Goal: Check status: Check status

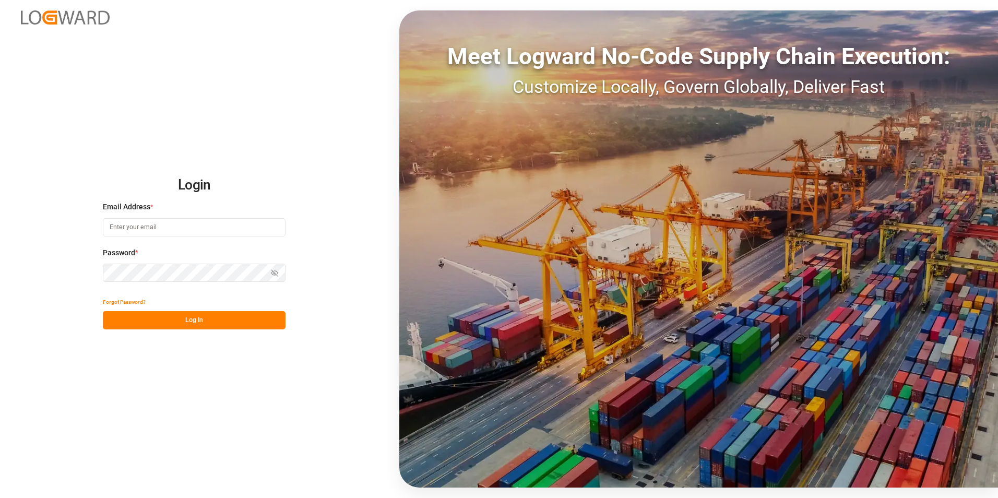
type input "jacques.denis@jamindustries.com"
click at [186, 134] on button "Log In" at bounding box center [194, 320] width 183 height 18
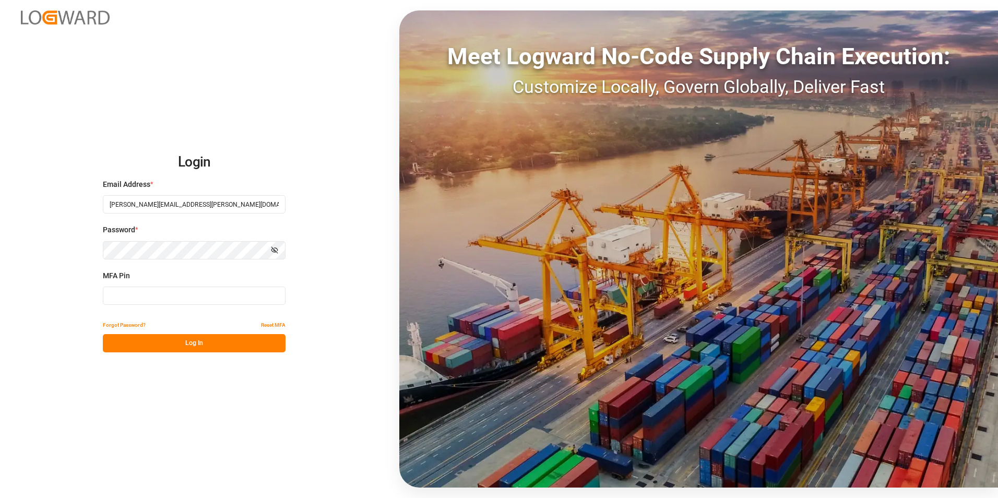
click at [153, 134] on input at bounding box center [194, 295] width 183 height 18
click at [197, 134] on button "Log In" at bounding box center [194, 343] width 183 height 18
drag, startPoint x: 158, startPoint y: 298, endPoint x: 61, endPoint y: 290, distance: 97.4
click at [61, 134] on div "Login Email Address * jacques.denis@jamindustries.com Password * Show password …" at bounding box center [499, 249] width 998 height 498
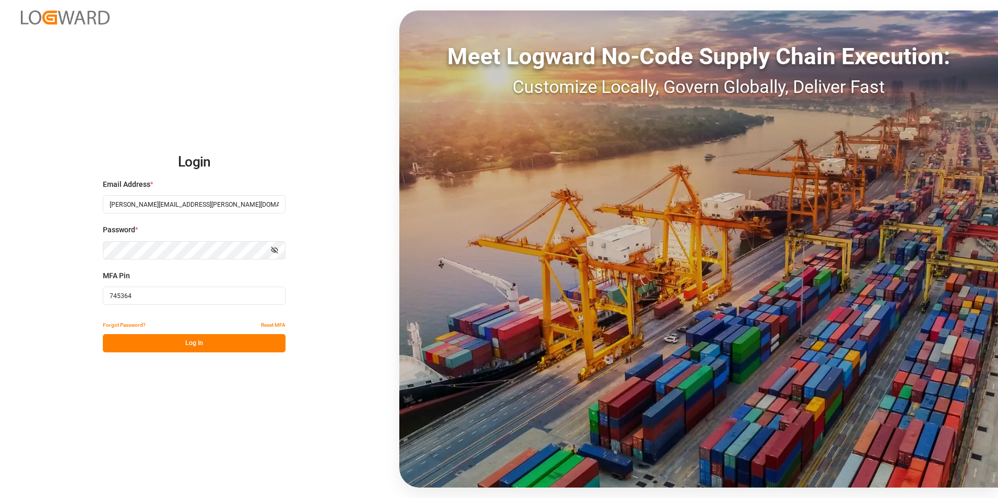
type input "745364"
click at [182, 134] on button "Log In" at bounding box center [194, 343] width 183 height 18
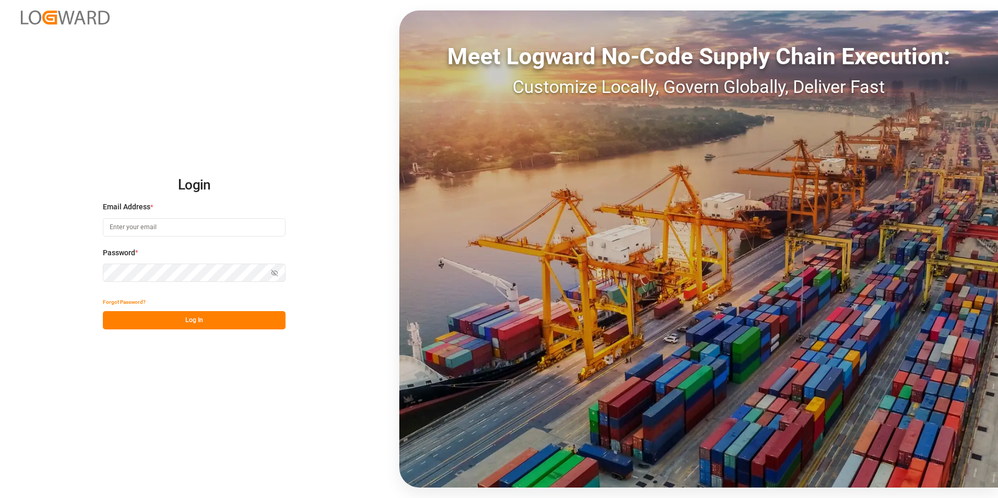
type input "[PERSON_NAME][EMAIL_ADDRESS][PERSON_NAME][DOMAIN_NAME]"
click at [193, 320] on button "Log In" at bounding box center [194, 320] width 183 height 18
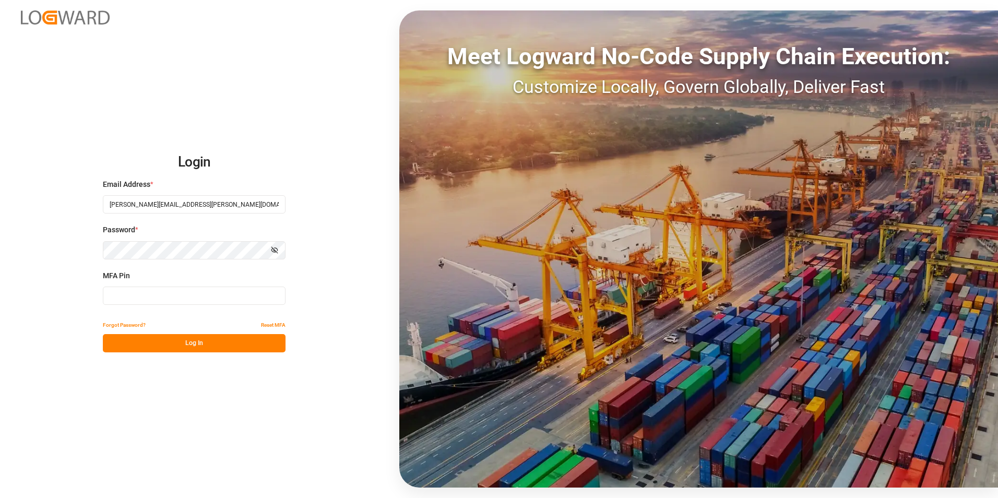
click at [203, 294] on input at bounding box center [194, 295] width 183 height 18
type input "379099"
click at [203, 340] on button "Log In" at bounding box center [194, 343] width 183 height 18
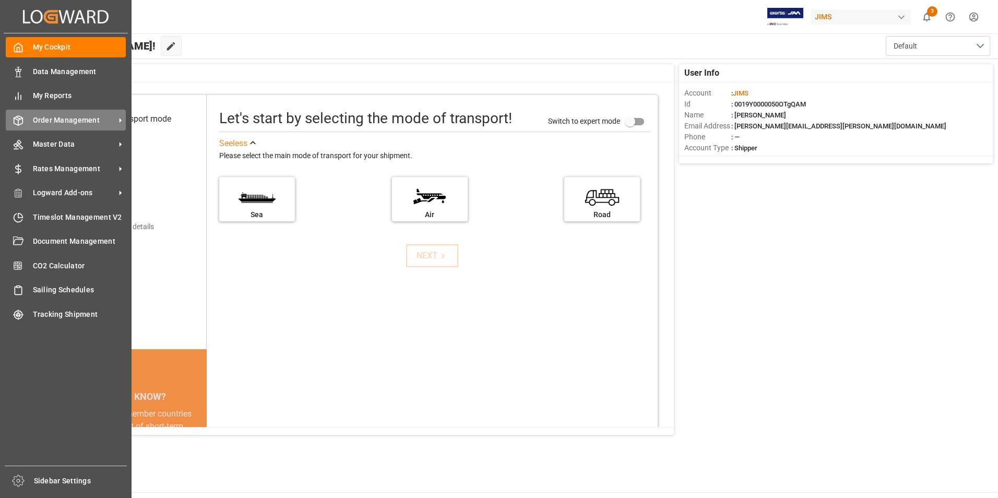
click at [70, 120] on span "Order Management" at bounding box center [74, 120] width 82 height 11
click at [91, 119] on span "Order Management" at bounding box center [74, 120] width 82 height 11
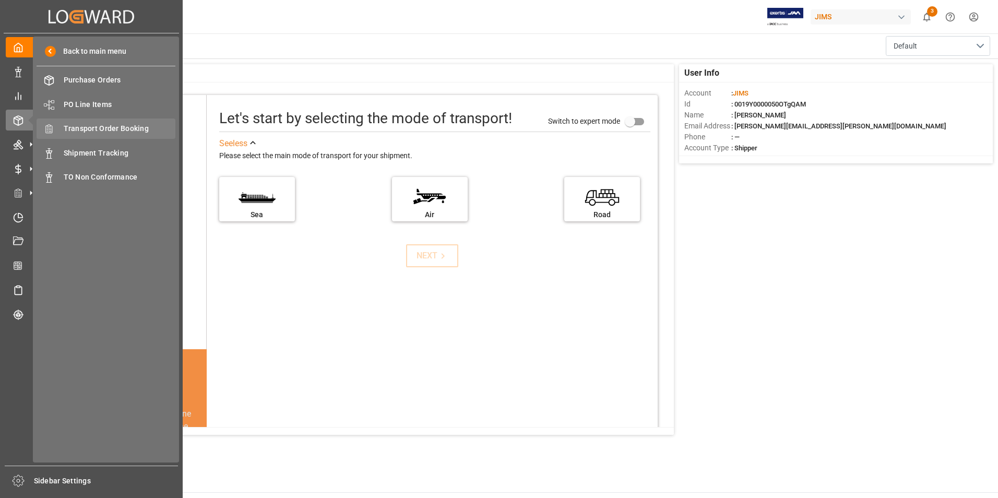
click at [123, 122] on div "Transport Order Booking Transport Order Booking" at bounding box center [106, 128] width 139 height 20
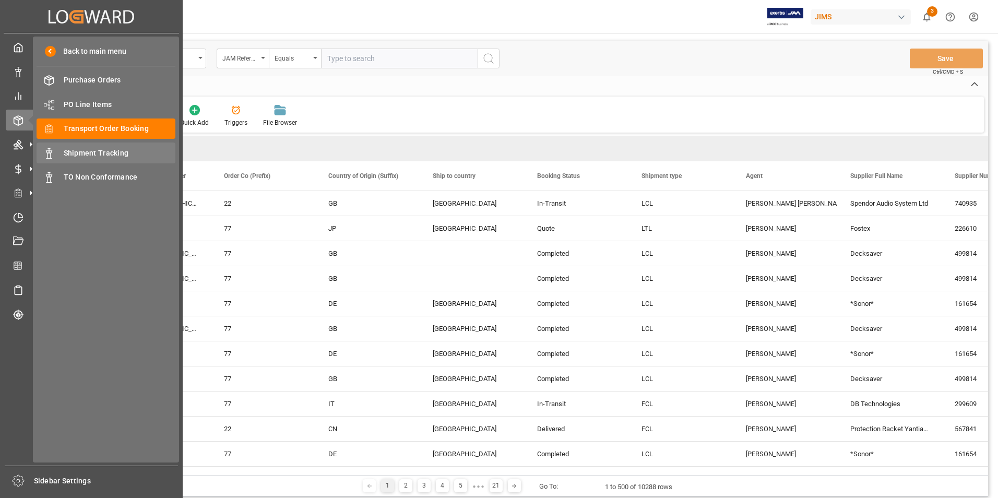
click at [112, 151] on span "Shipment Tracking" at bounding box center [120, 153] width 112 height 11
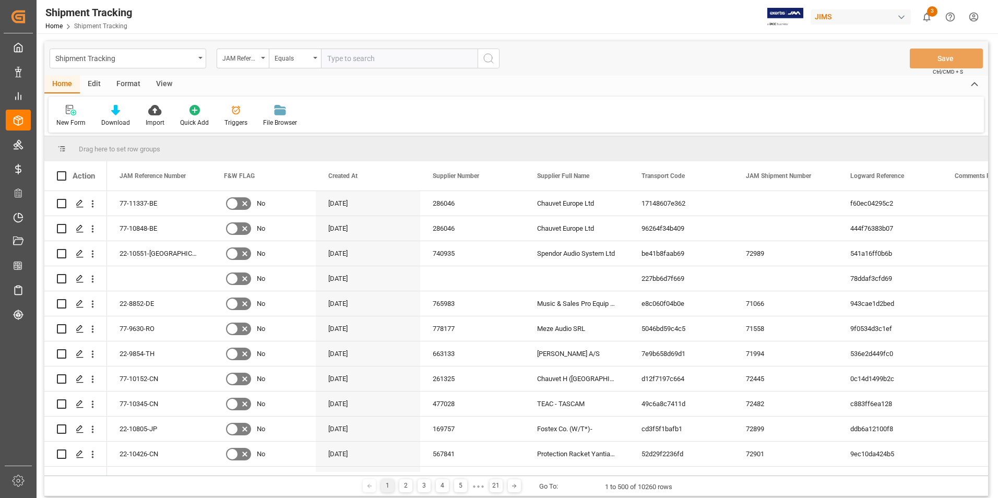
click at [171, 82] on div "View" at bounding box center [164, 85] width 32 height 18
click at [114, 122] on div "Standard Templates" at bounding box center [118, 122] width 52 height 9
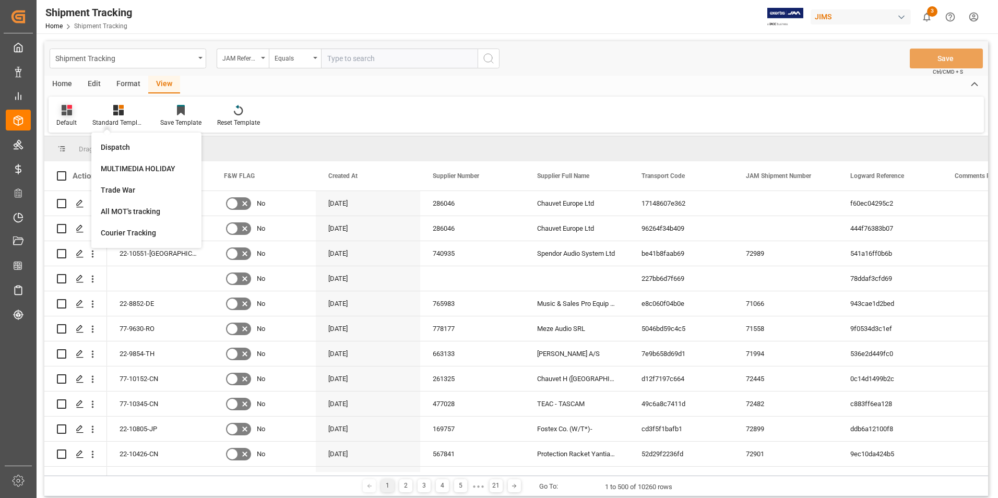
click at [75, 121] on div "Default" at bounding box center [66, 122] width 20 height 9
click at [100, 169] on div "[DATE] ETA review" at bounding box center [107, 168] width 91 height 11
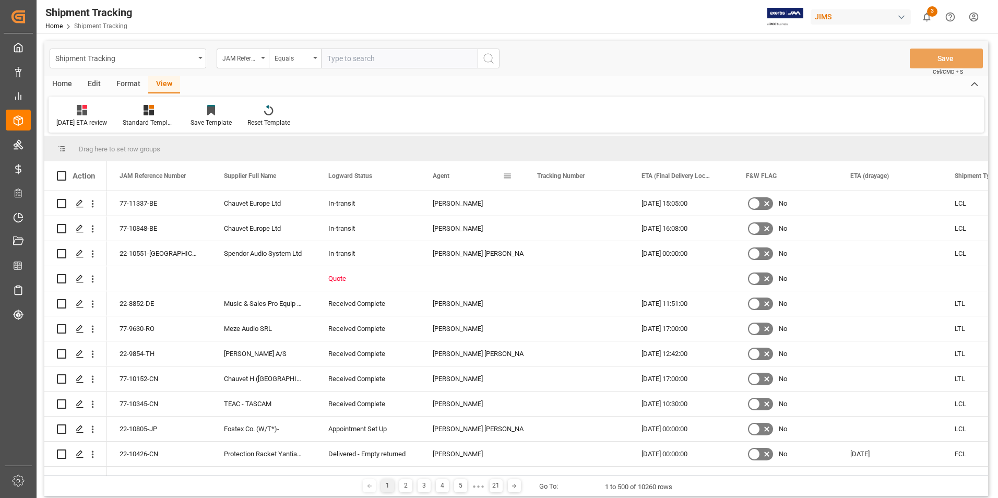
click at [509, 177] on span at bounding box center [506, 175] width 9 height 9
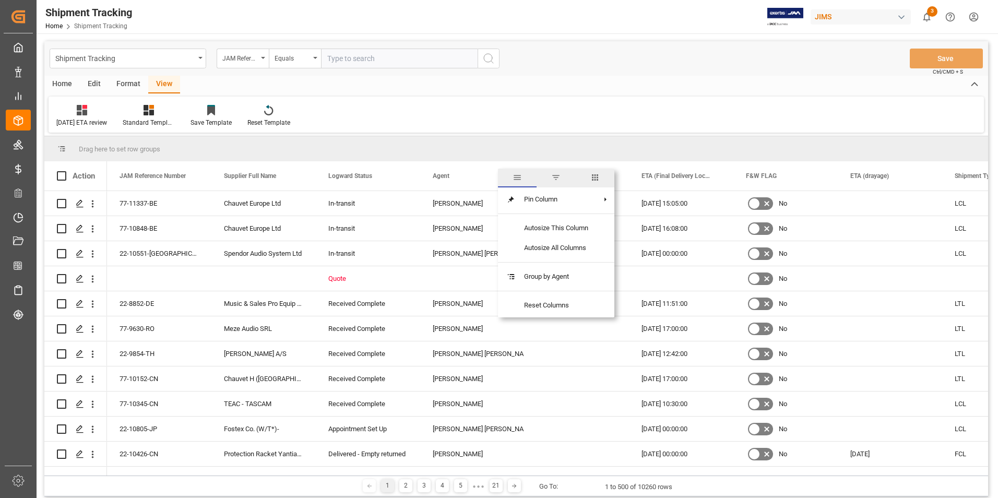
click at [559, 177] on span "filter" at bounding box center [555, 177] width 9 height 9
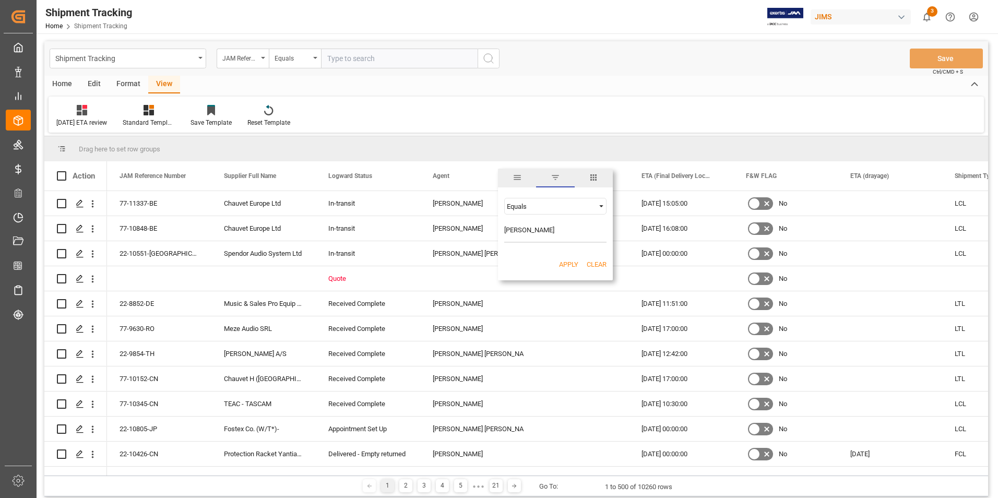
type input "[PERSON_NAME]"
click at [568, 258] on div "Apply Clear" at bounding box center [555, 264] width 115 height 27
click at [571, 262] on button "Apply" at bounding box center [568, 264] width 19 height 10
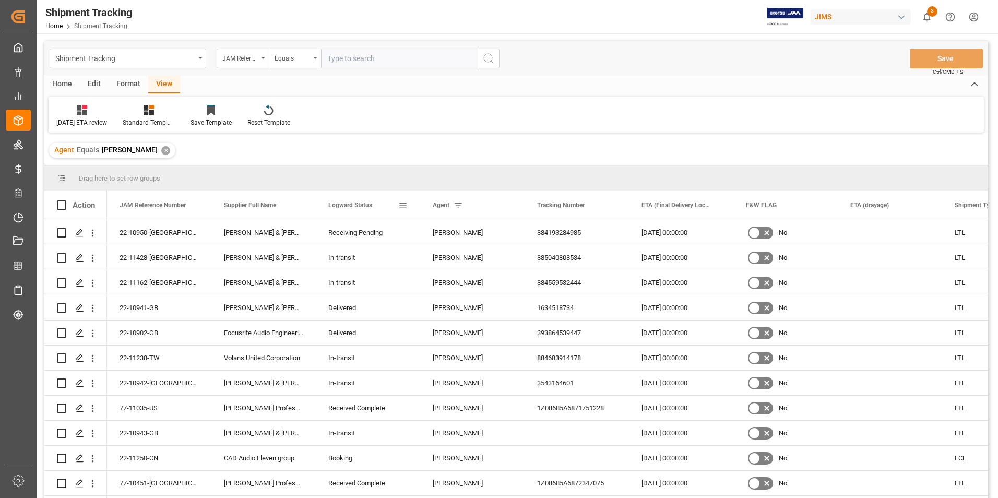
click at [404, 204] on span at bounding box center [402, 204] width 9 height 9
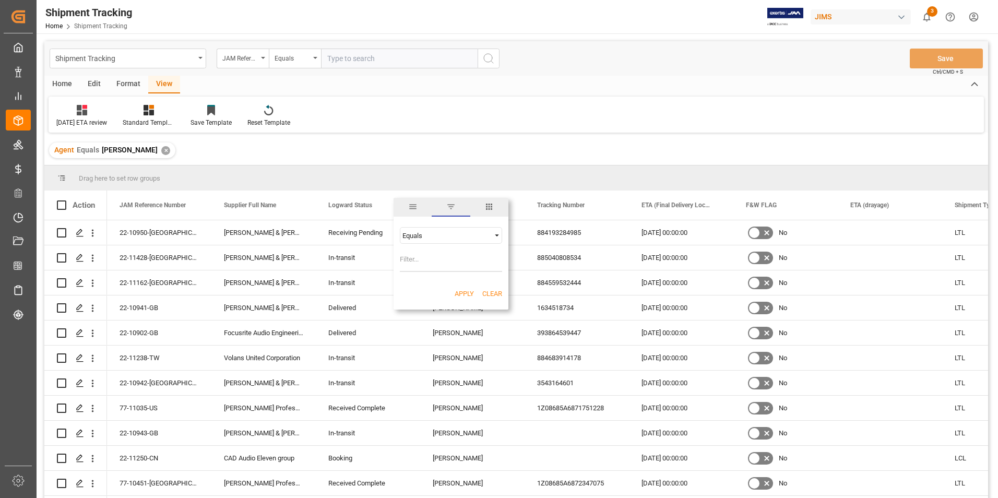
click at [432, 264] on input "Filter Value" at bounding box center [451, 261] width 102 height 21
type input "In-ttransit"
click at [462, 296] on button "Apply" at bounding box center [463, 294] width 19 height 10
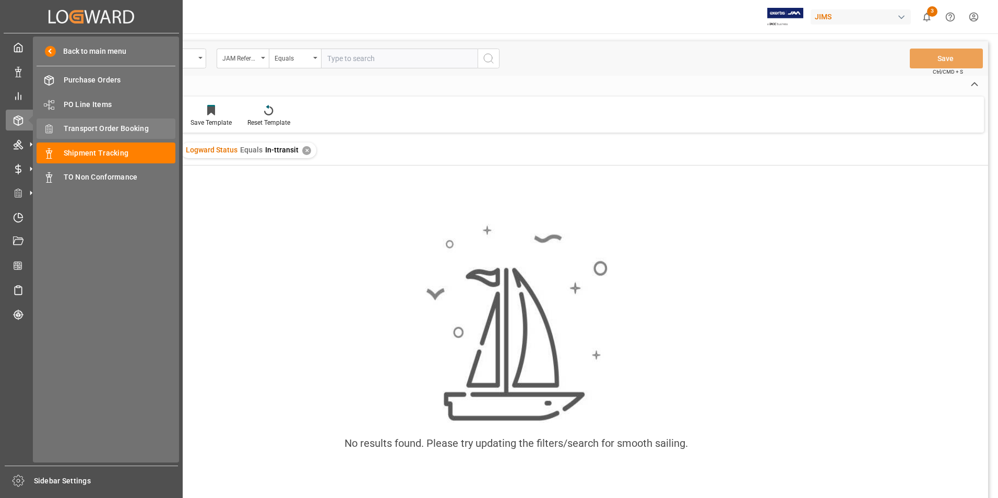
click at [102, 127] on span "Transport Order Booking" at bounding box center [120, 128] width 112 height 11
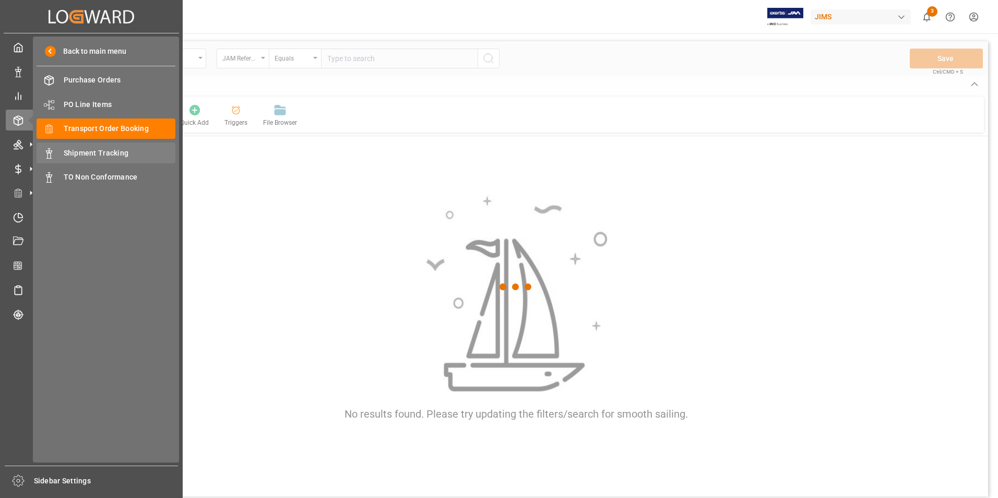
click at [114, 154] on span "Shipment Tracking" at bounding box center [120, 153] width 112 height 11
